Goal: Information Seeking & Learning: Learn about a topic

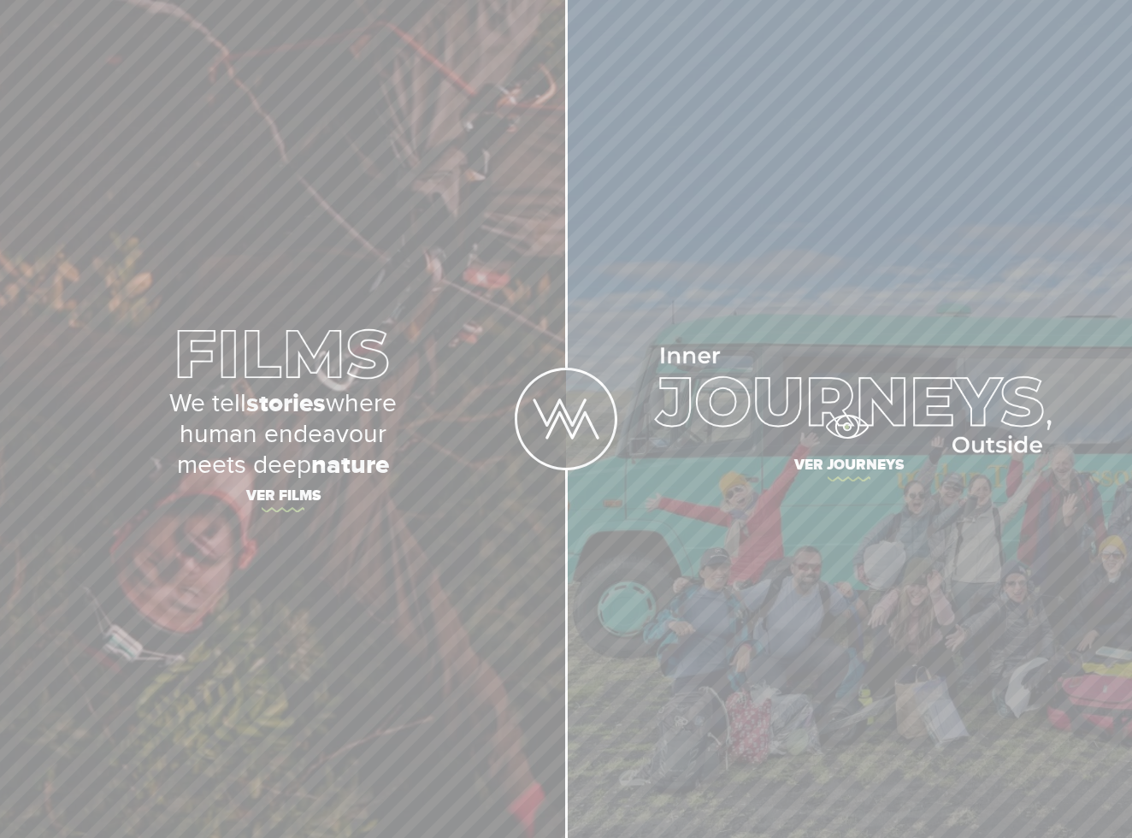
click at [846, 426] on img at bounding box center [848, 399] width 404 height 105
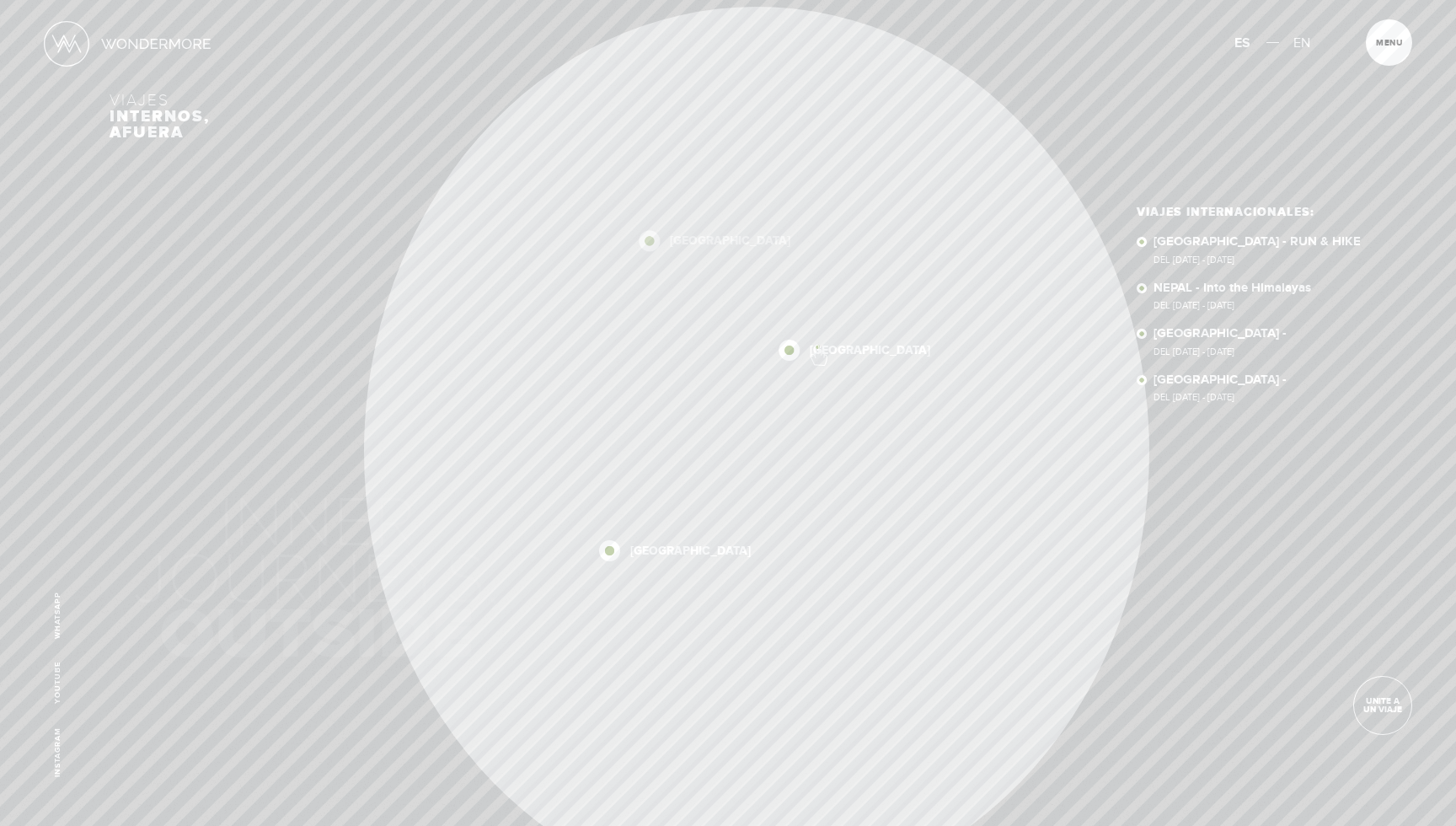
click at [817, 346] on link "NEPAL" at bounding box center [869, 351] width 120 height 12
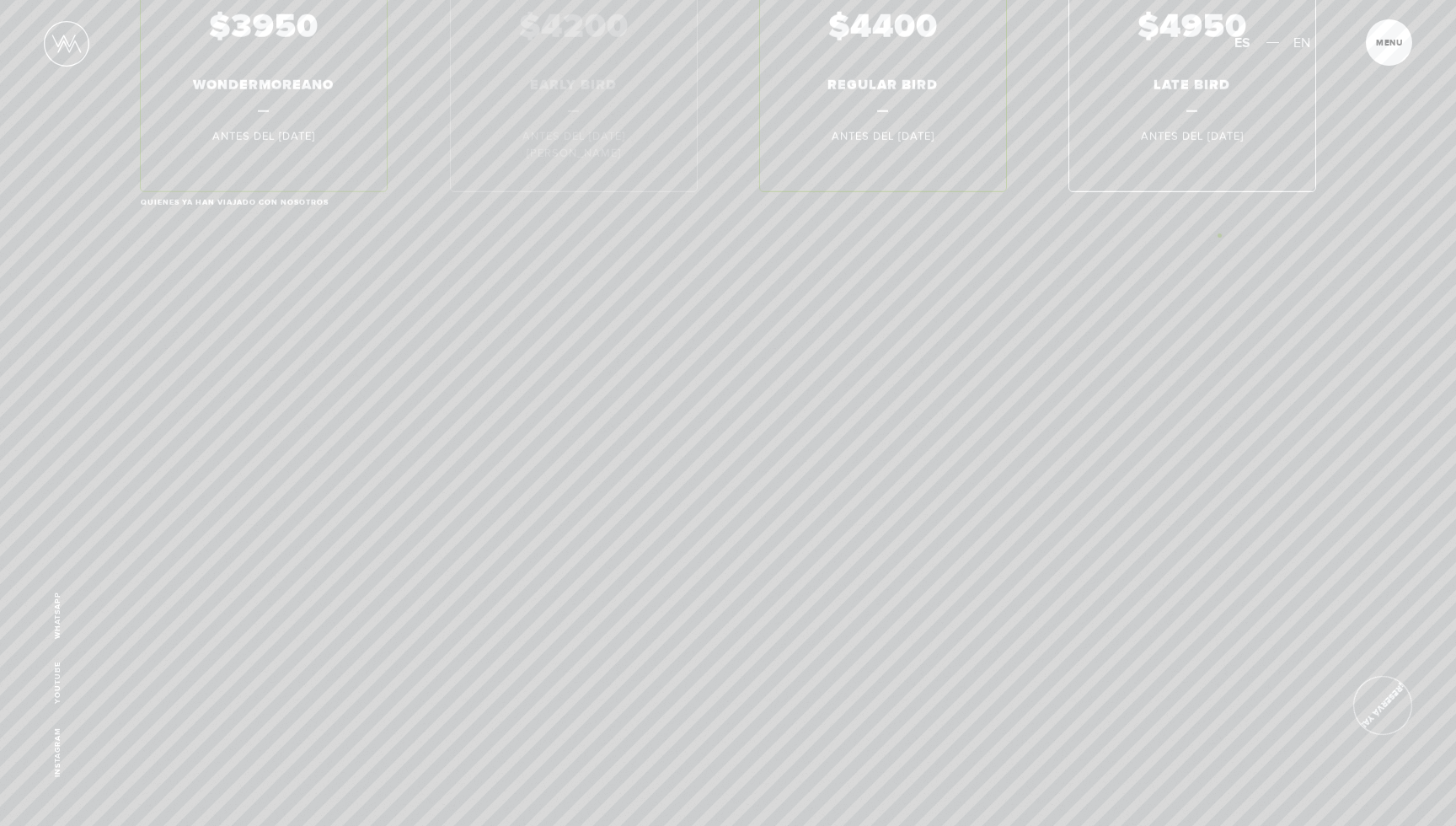
scroll to position [11326, 0]
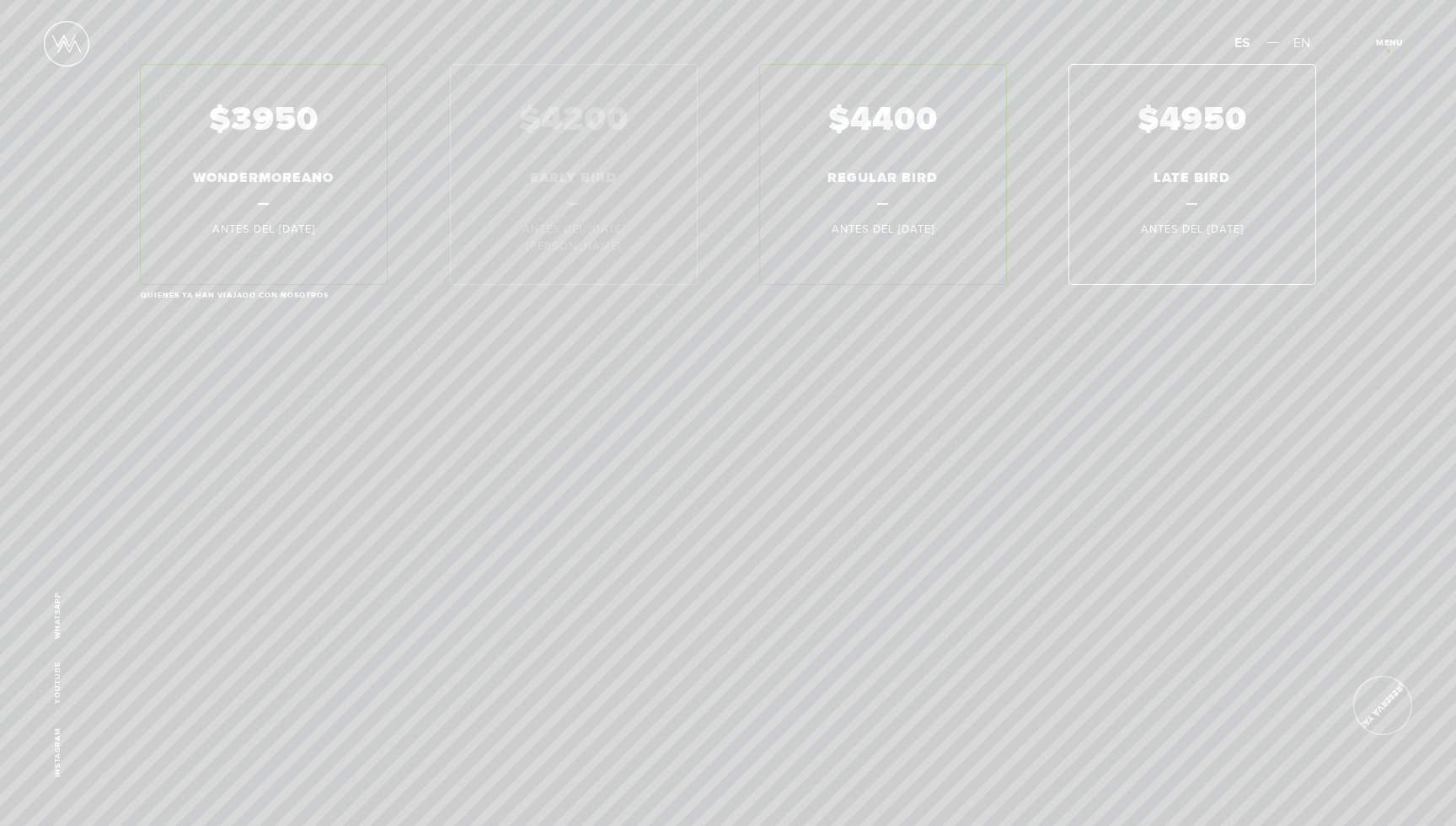
click at [1388, 50] on span "Cerrar" at bounding box center [1398, 47] width 56 height 18
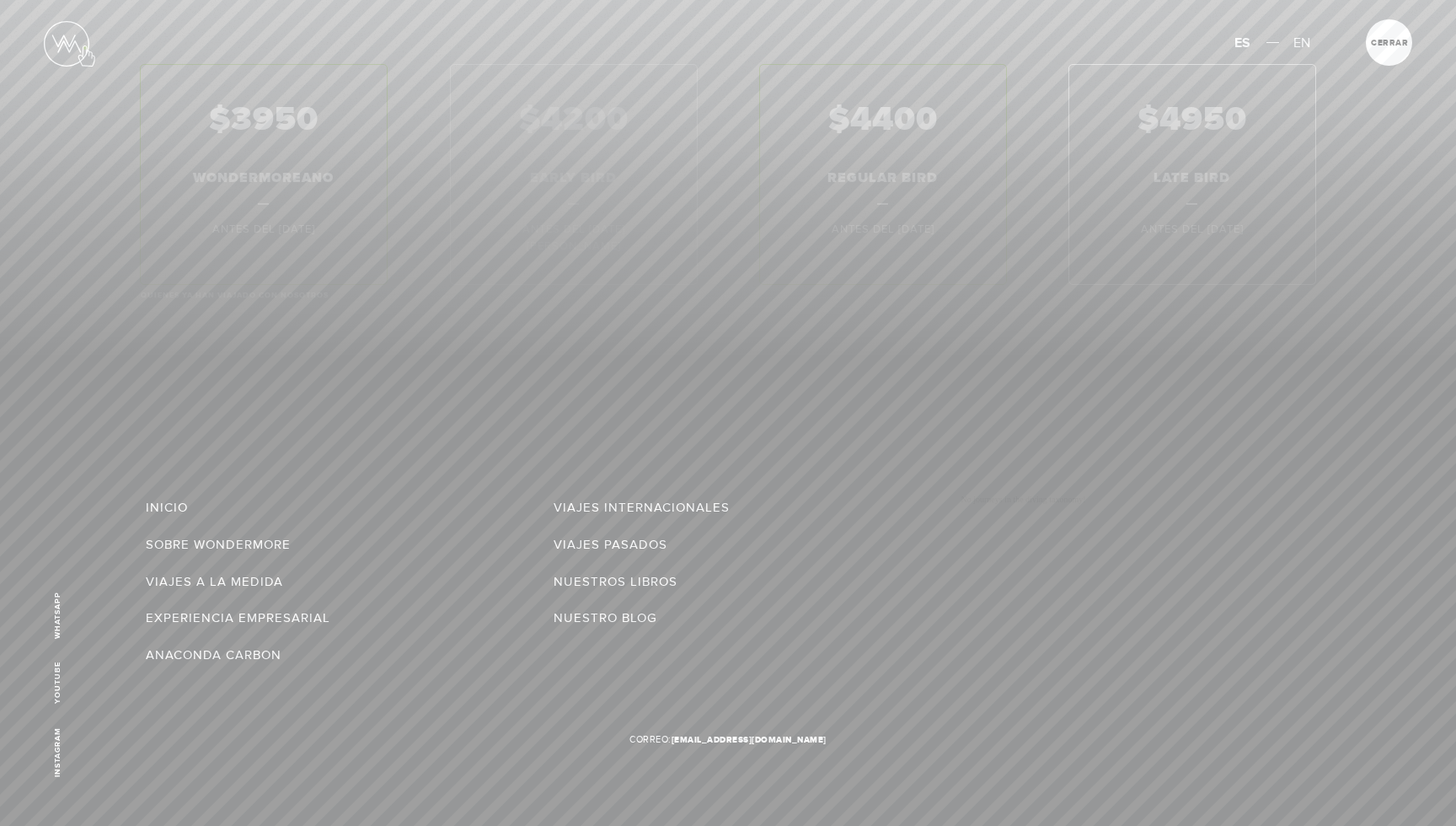
click at [85, 47] on img at bounding box center [66, 43] width 45 height 45
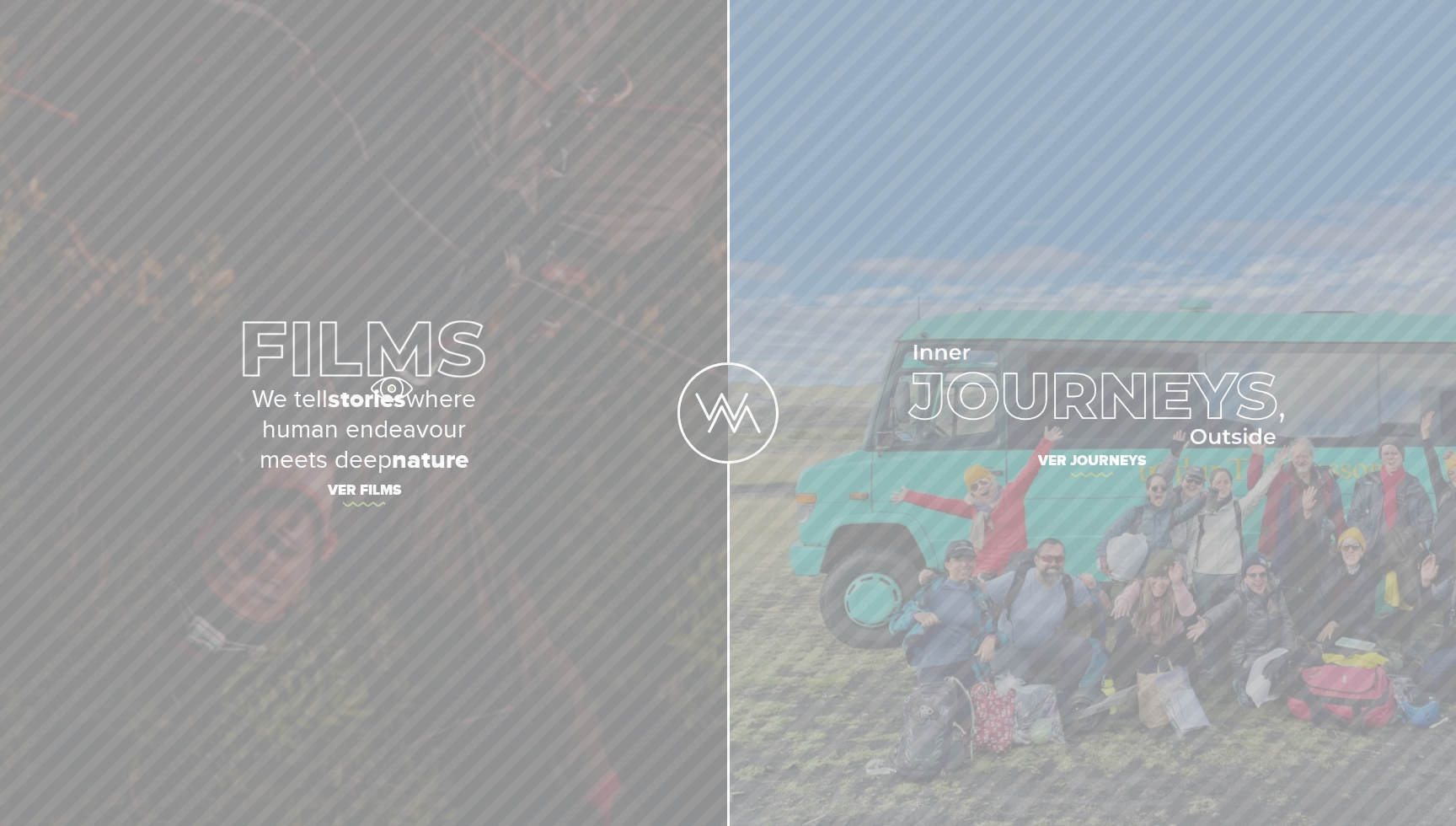
click at [391, 388] on strong "stories" at bounding box center [366, 399] width 78 height 31
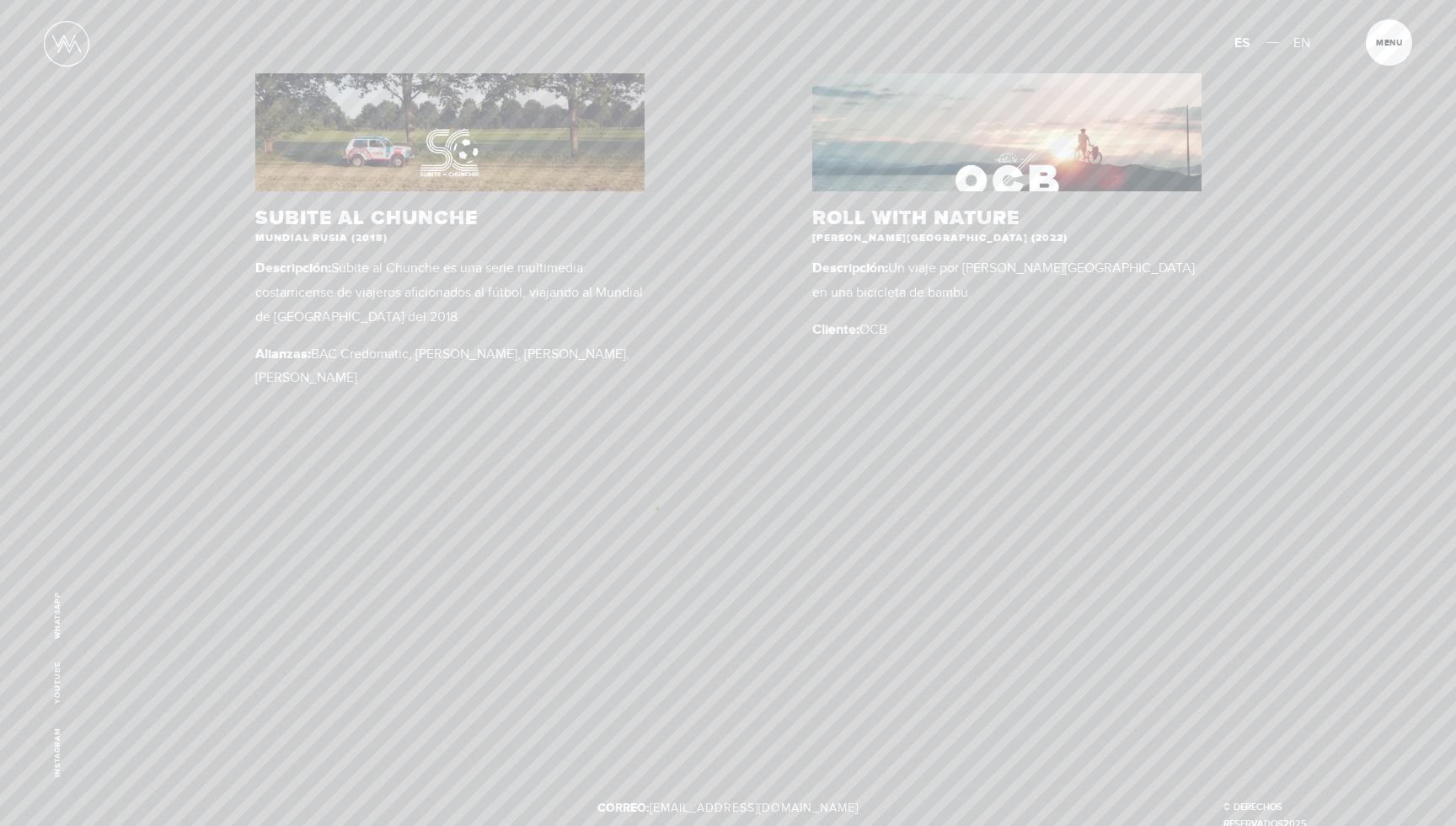
scroll to position [1240, 0]
click at [1382, 40] on span "Cerrar" at bounding box center [1398, 47] width 56 height 18
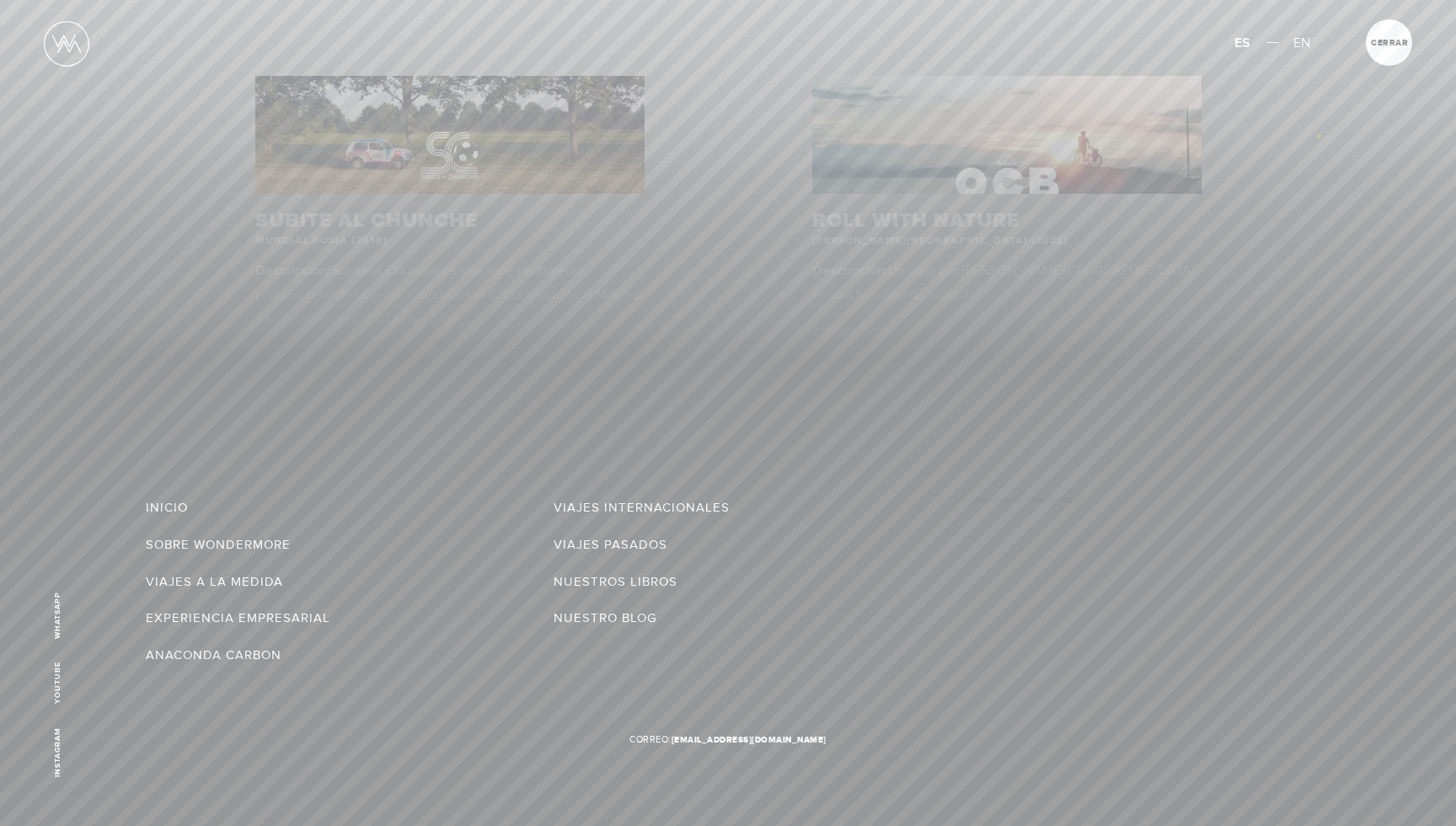
click at [1319, 136] on div at bounding box center [728, 413] width 1456 height 826
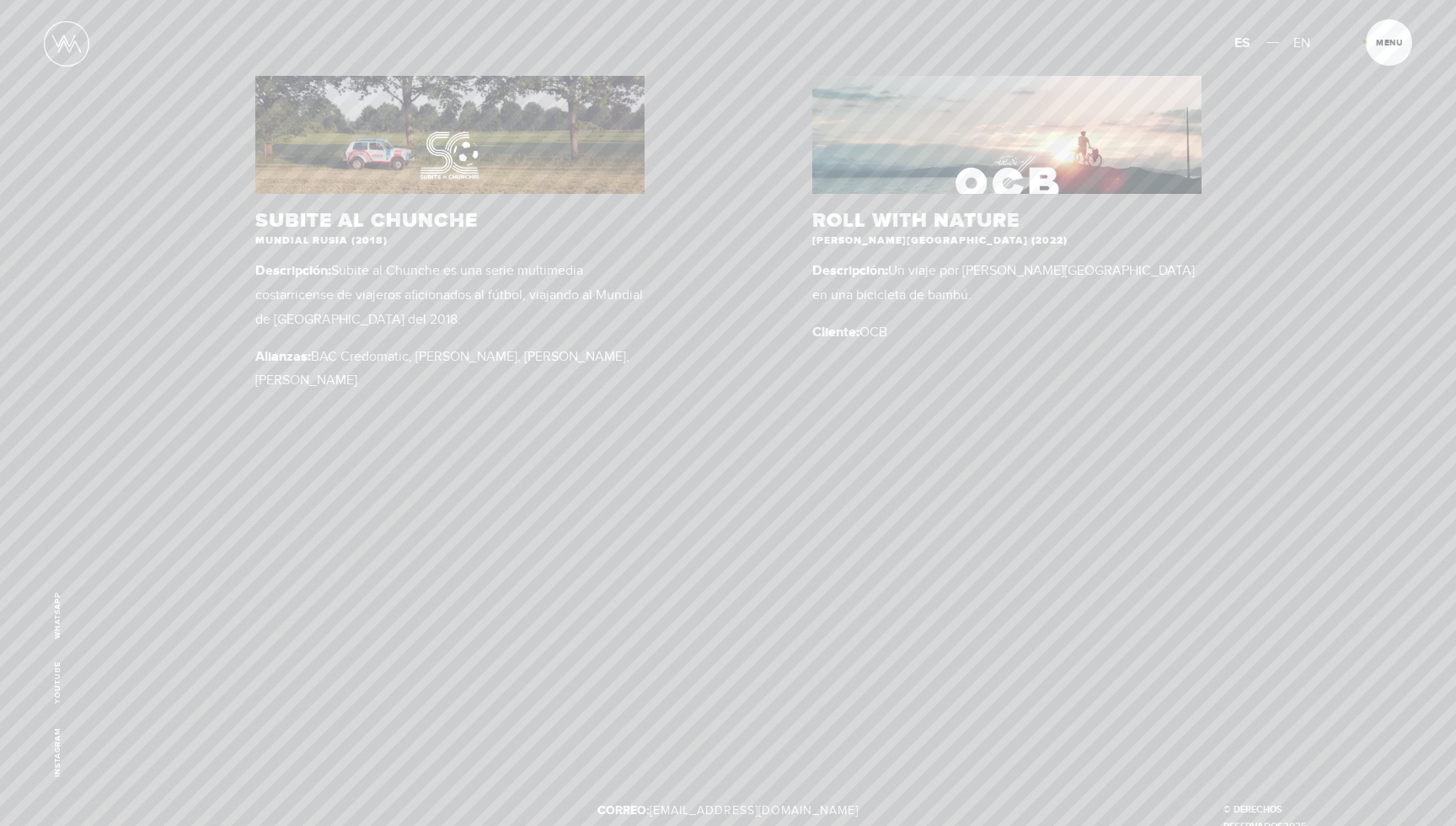
click at [1364, 41] on section "UNA MIRADA HACIA ADENTRO Costa Rica (2021) Descripción: “Una Mirada hacia Adent…" at bounding box center [728, 27] width 1456 height 1127
click at [1395, 43] on span "Cerrar" at bounding box center [1398, 47] width 56 height 18
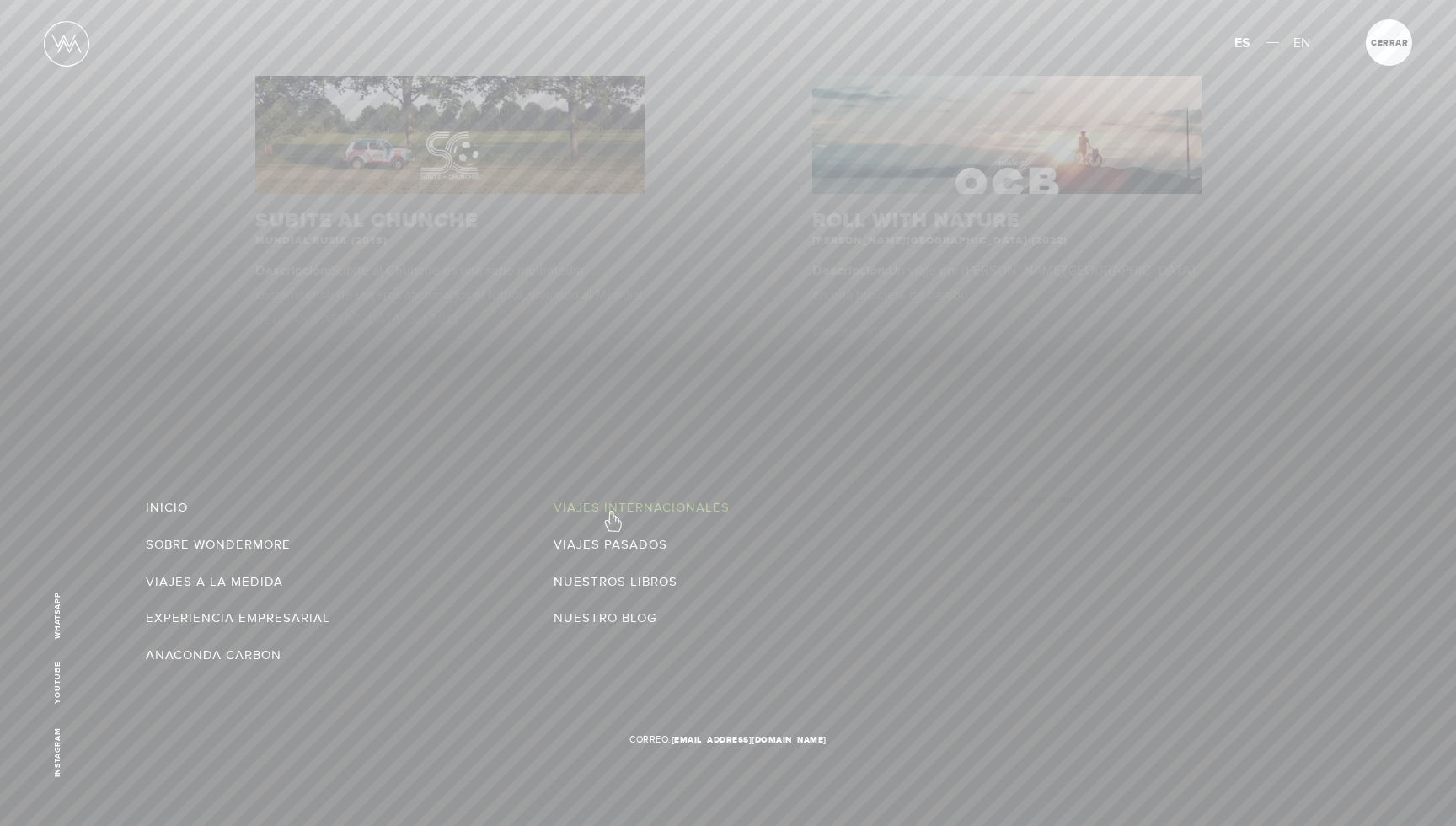
click at [611, 513] on link "Viajes Internacionales" at bounding box center [642, 508] width 176 height 25
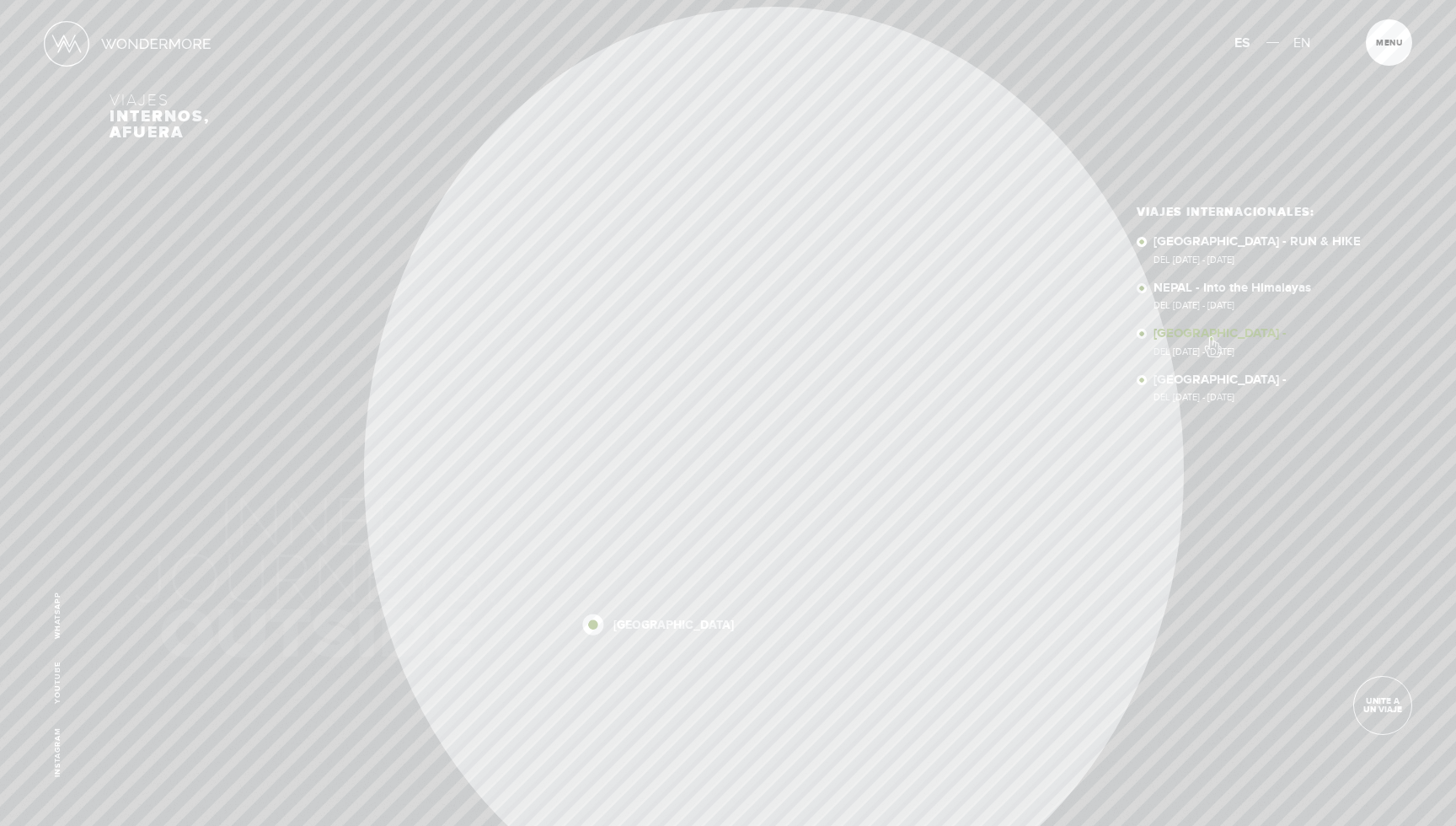
click at [1212, 338] on link "NUEVA ZELANDA - Del 28 Nov - 10 Dic, 2025" at bounding box center [1269, 342] width 231 height 30
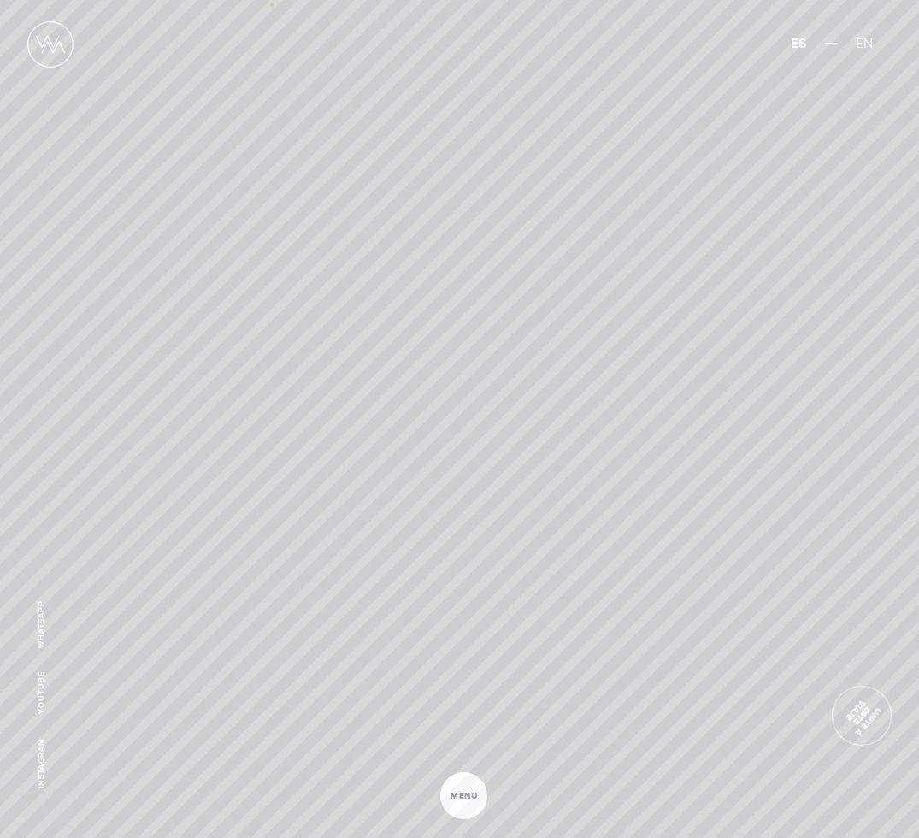
scroll to position [11303, 0]
